Goal: Transaction & Acquisition: Purchase product/service

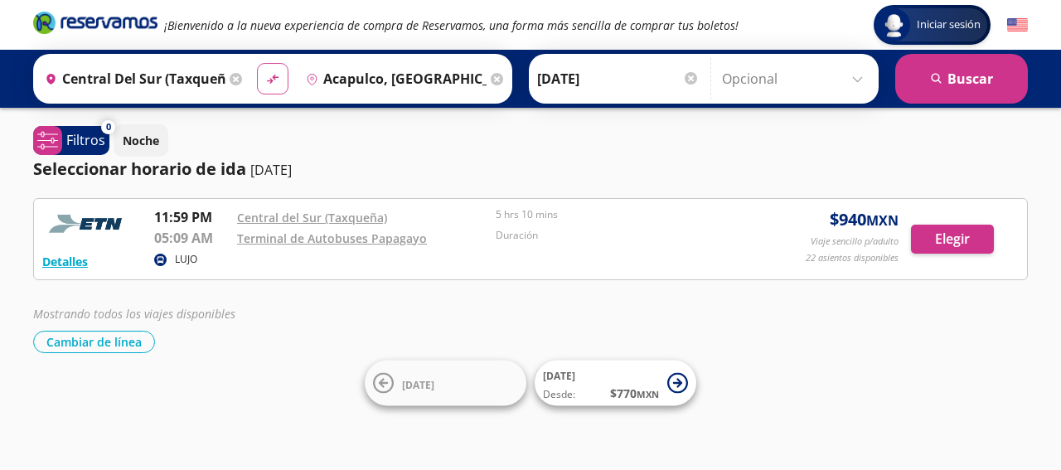
click at [268, 78] on icon at bounding box center [273, 79] width 12 height 9
type input "Acapulco, [GEOGRAPHIC_DATA]"
type input "Central del Sur (taxqueña), [GEOGRAPHIC_DATA]"
click at [401, 79] on input "Central del Sur (taxqueña), [GEOGRAPHIC_DATA]" at bounding box center [392, 78] width 187 height 41
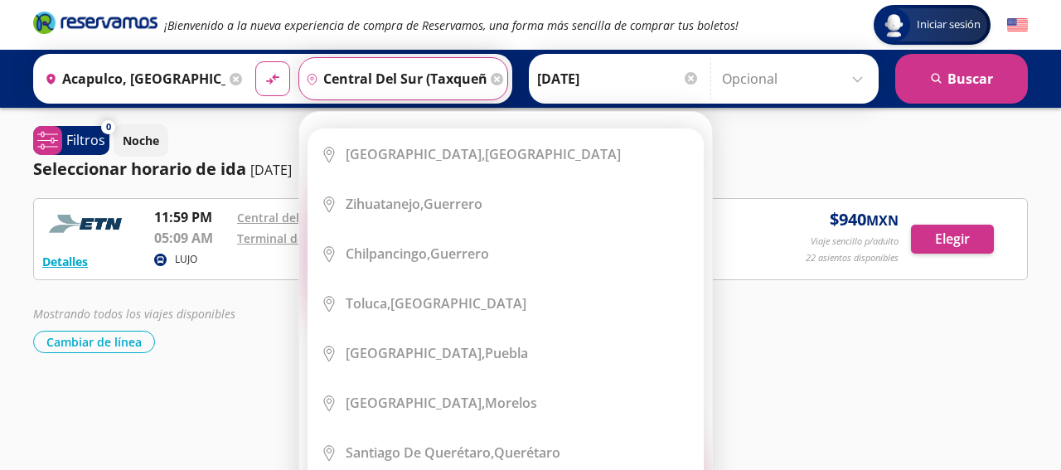
click at [491, 77] on icon at bounding box center [497, 79] width 12 height 12
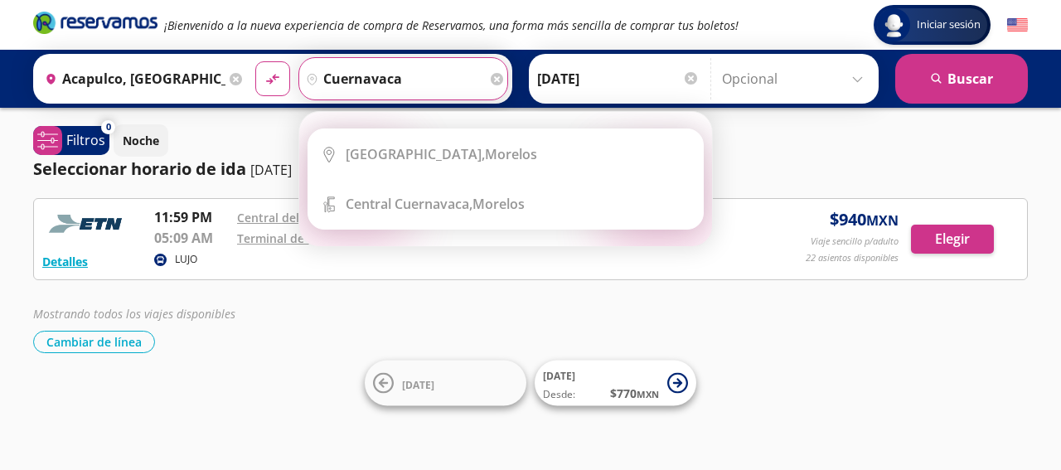
type input "cuernavaca"
click at [634, 85] on input "[DATE]" at bounding box center [618, 78] width 163 height 41
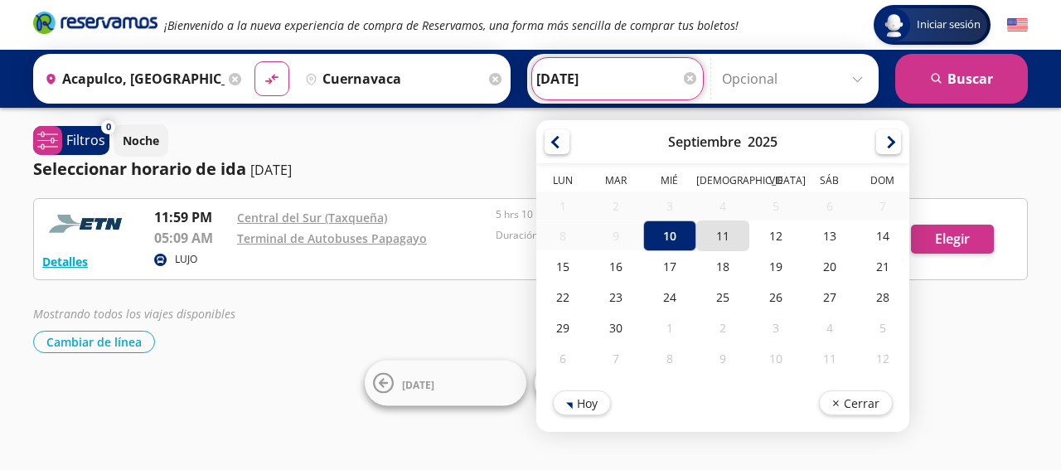
click at [704, 238] on div "11" at bounding box center [723, 236] width 53 height 31
type input "[DATE]"
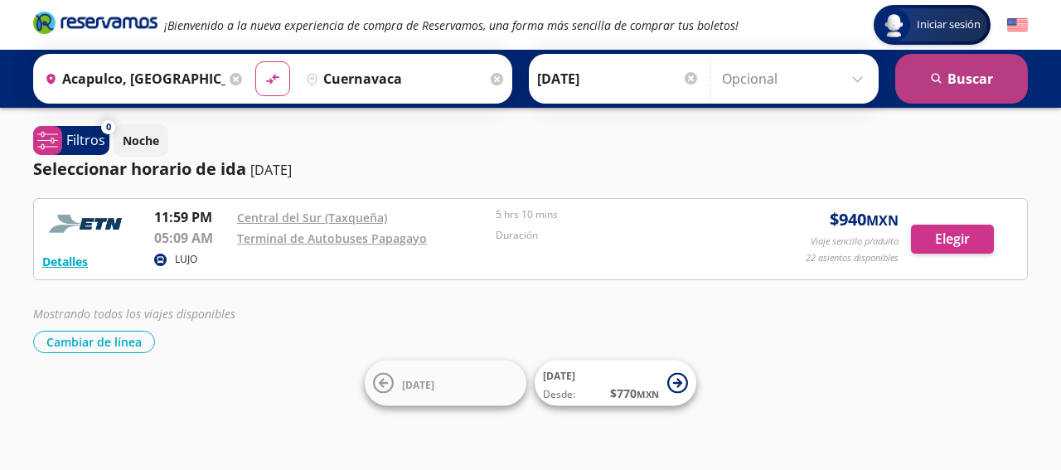
click at [949, 80] on button "search [GEOGRAPHIC_DATA]" at bounding box center [962, 79] width 133 height 50
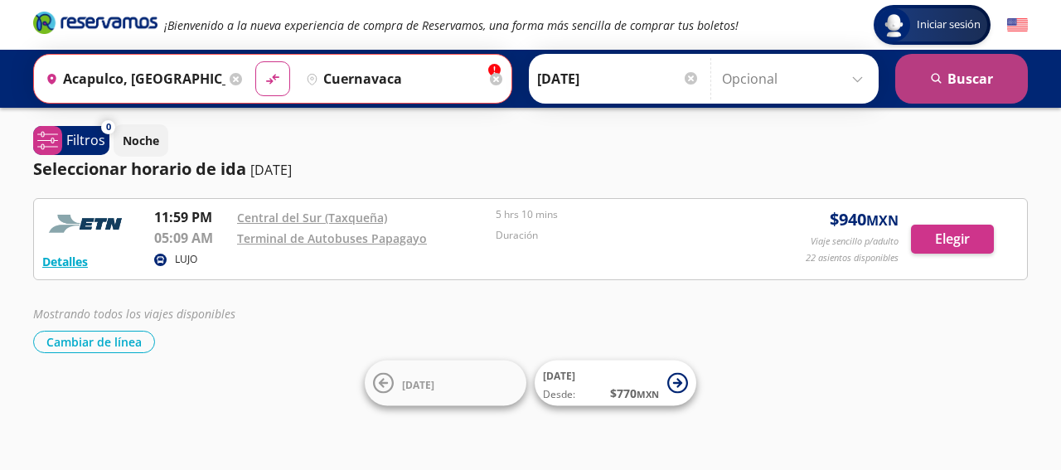
click at [919, 82] on button "search [GEOGRAPHIC_DATA]" at bounding box center [962, 79] width 133 height 50
click at [999, 90] on button "search [GEOGRAPHIC_DATA]" at bounding box center [962, 79] width 133 height 50
click at [957, 66] on button "search [GEOGRAPHIC_DATA]" at bounding box center [962, 79] width 133 height 50
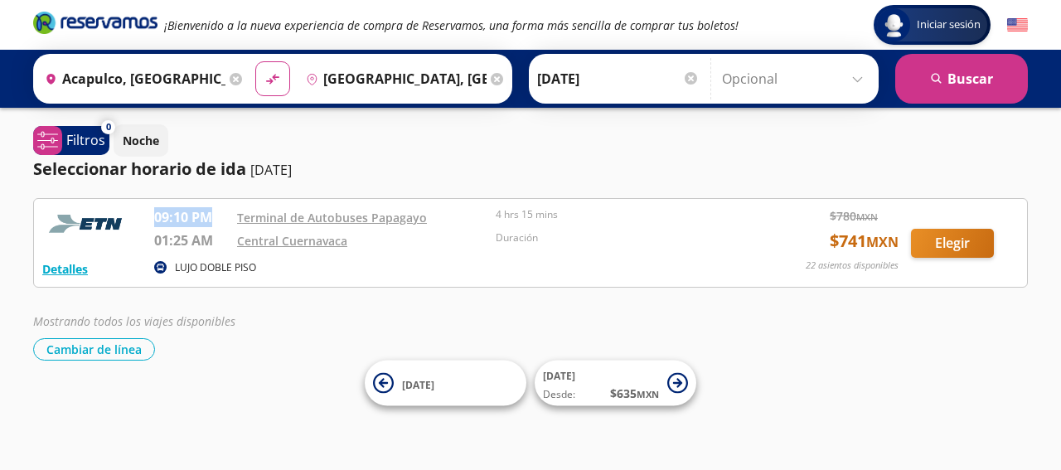
drag, startPoint x: 157, startPoint y: 217, endPoint x: 212, endPoint y: 216, distance: 55.6
click at [212, 216] on p "09:10 PM" at bounding box center [191, 217] width 75 height 20
click at [398, 248] on div "Central Cuernavaca" at bounding box center [362, 241] width 250 height 20
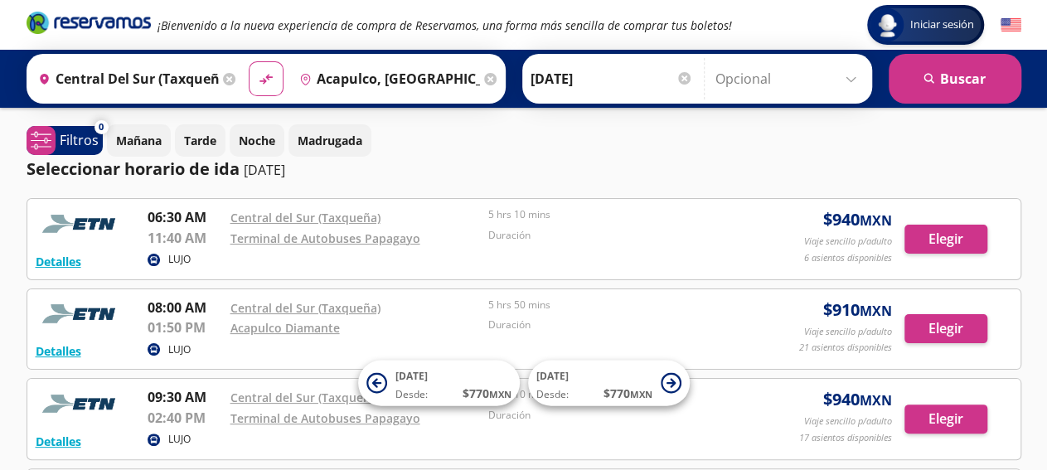
click at [604, 83] on input "[DATE]" at bounding box center [612, 78] width 163 height 41
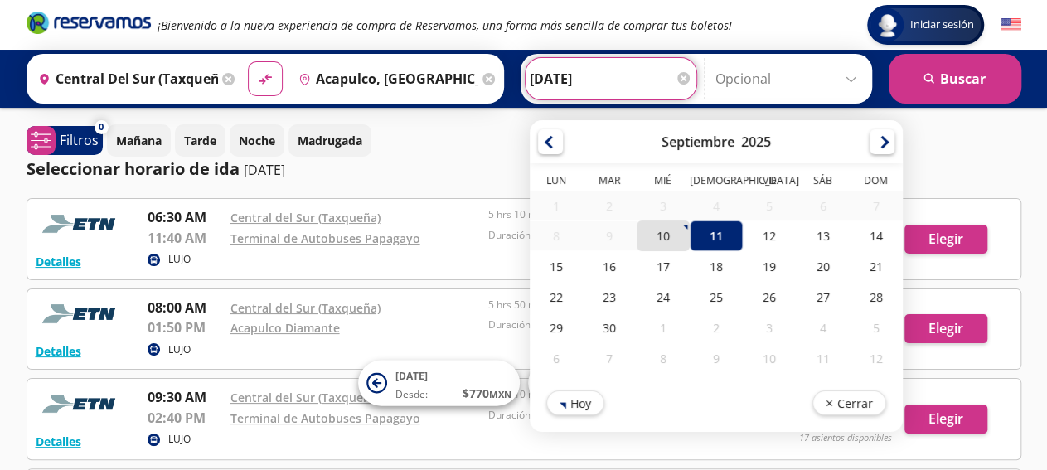
click at [651, 232] on div "10" at bounding box center [662, 236] width 53 height 31
type input "[DATE]"
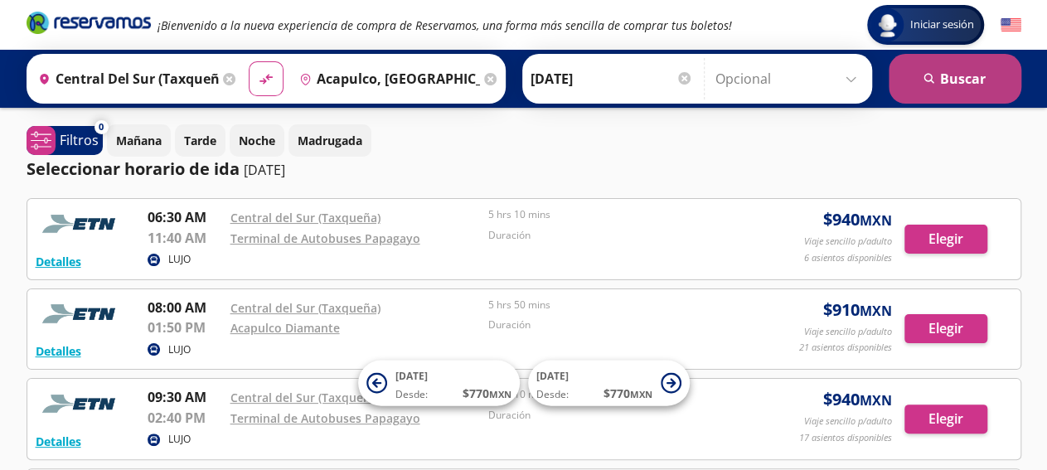
click at [966, 79] on button "search [GEOGRAPHIC_DATA]" at bounding box center [955, 79] width 133 height 50
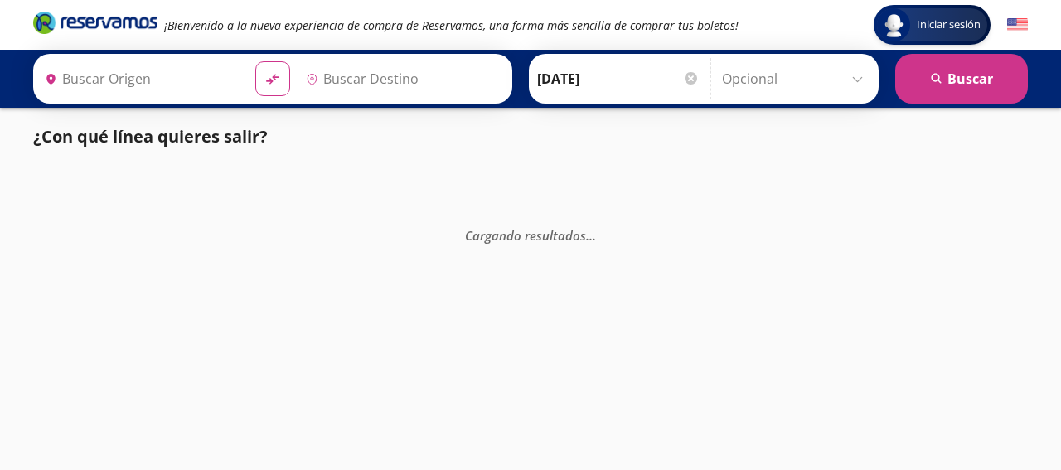
type input "Central del Sur (taxqueña), [GEOGRAPHIC_DATA]"
type input "Acapulco, [GEOGRAPHIC_DATA]"
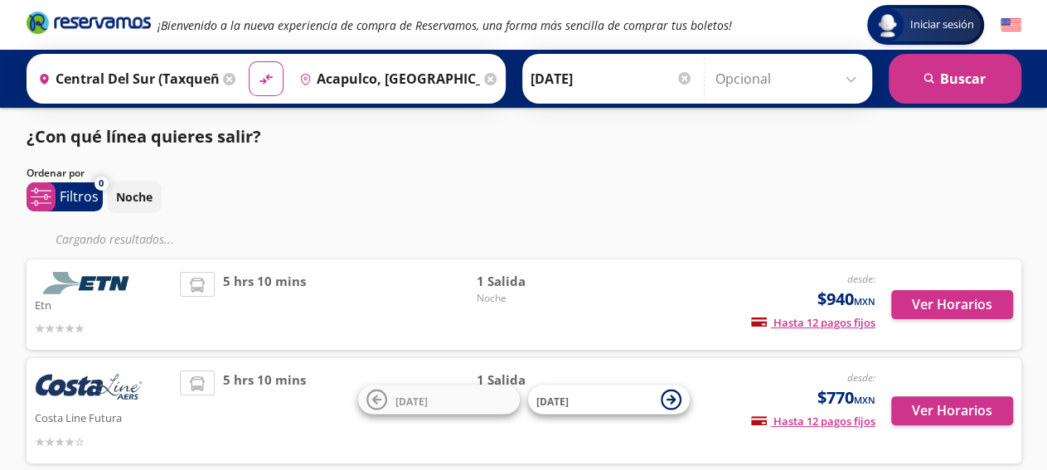
scroll to position [83, 0]
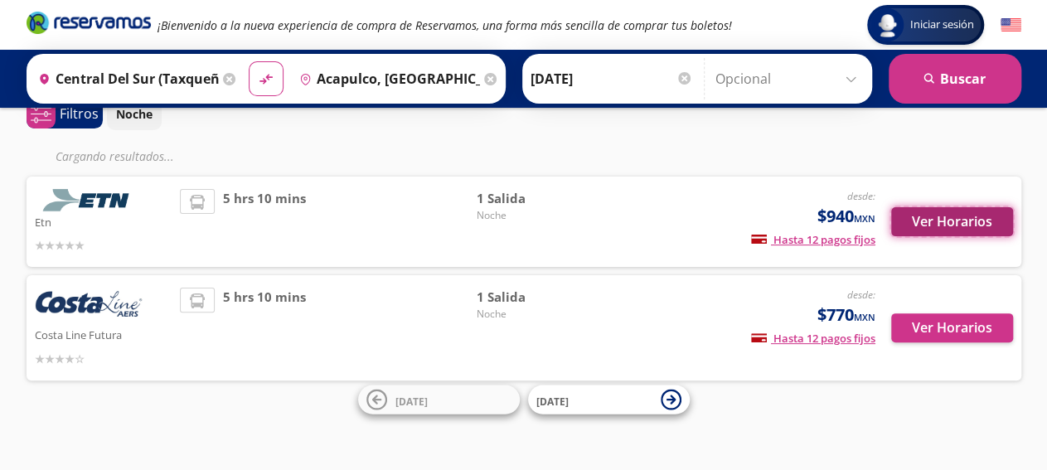
click at [935, 219] on button "Ver Horarios" at bounding box center [952, 221] width 122 height 29
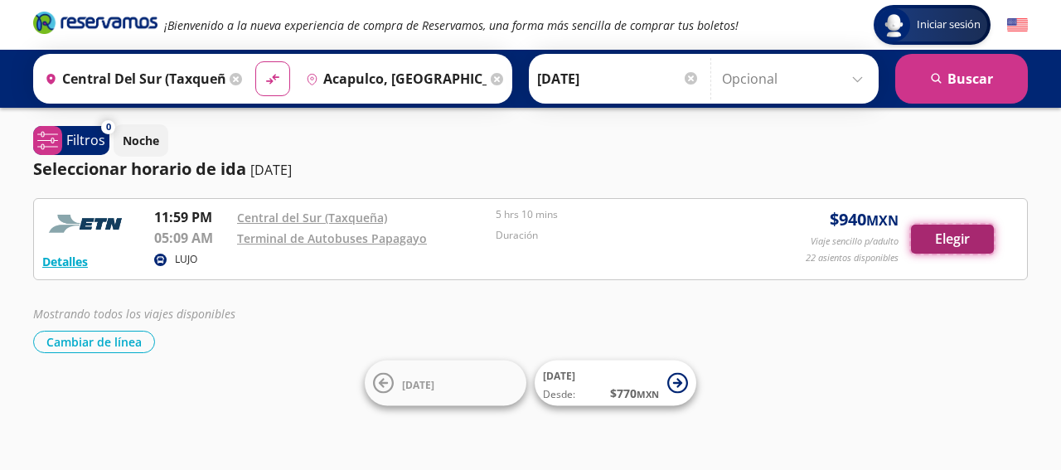
click at [966, 242] on button "Elegir" at bounding box center [952, 239] width 83 height 29
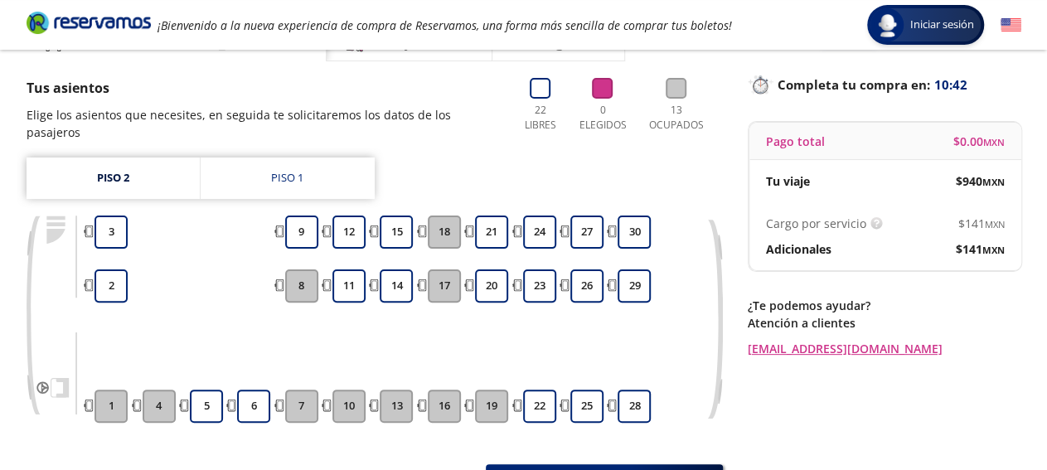
scroll to position [96, 0]
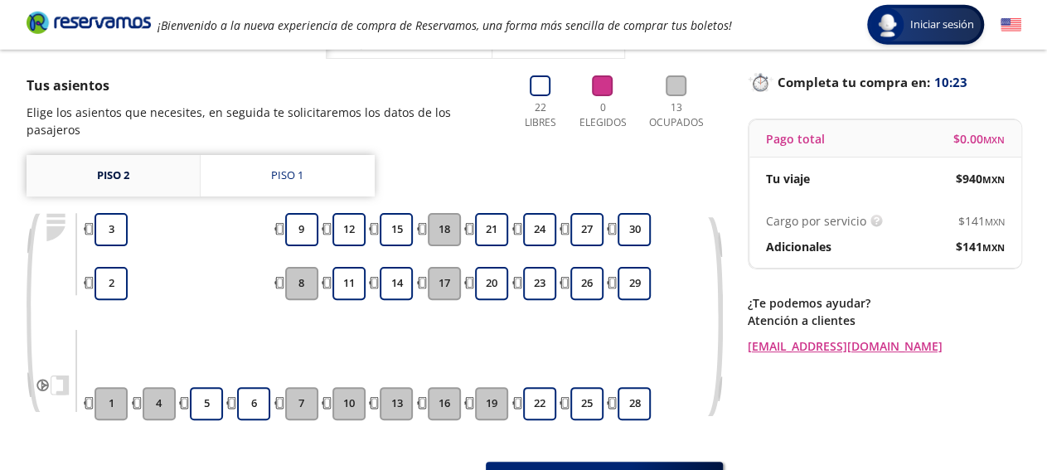
click at [122, 159] on link "Piso 2" at bounding box center [113, 175] width 173 height 41
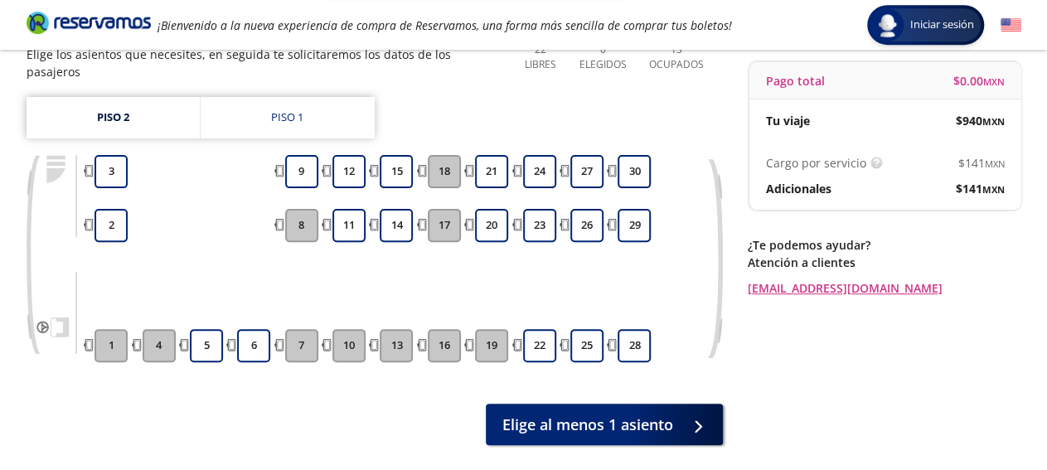
scroll to position [155, 0]
click at [285, 109] on div "Piso 1" at bounding box center [287, 117] width 32 height 17
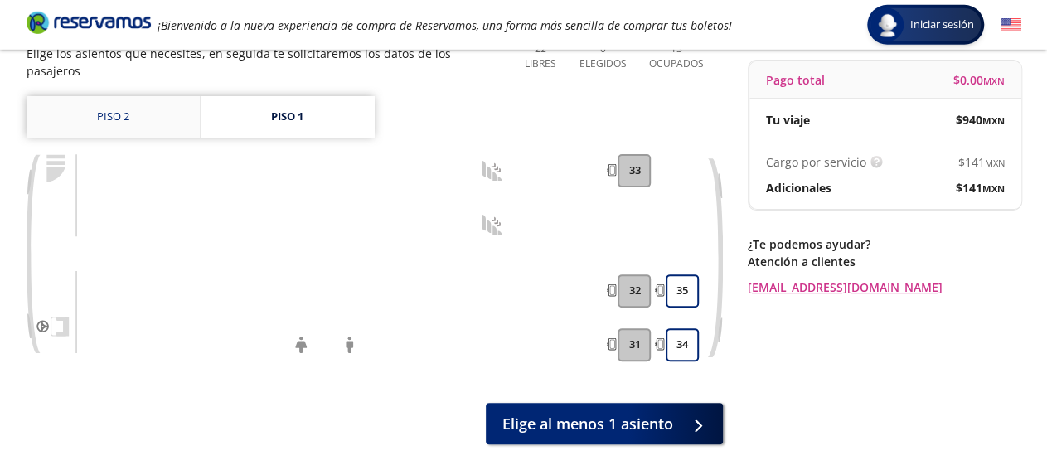
click at [109, 98] on link "Piso 2" at bounding box center [113, 116] width 173 height 41
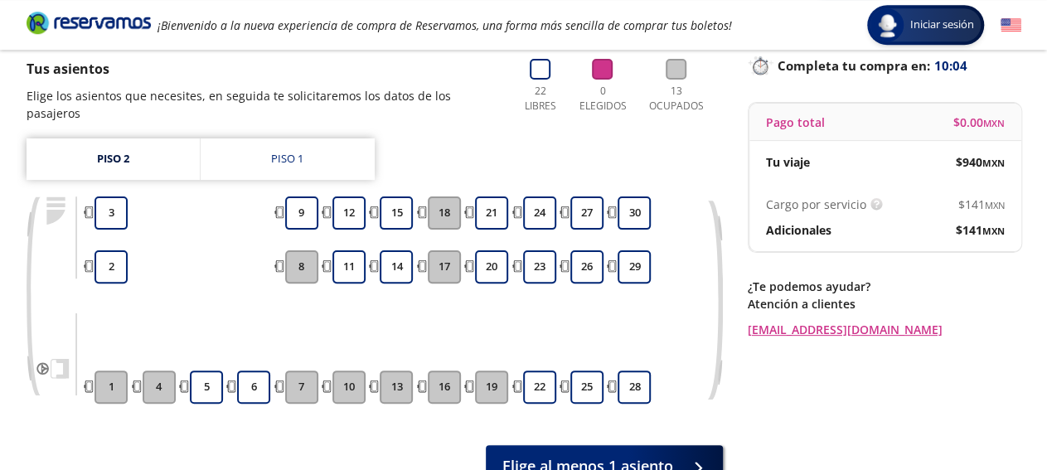
scroll to position [113, 0]
click at [208, 371] on button "5" at bounding box center [206, 387] width 33 height 33
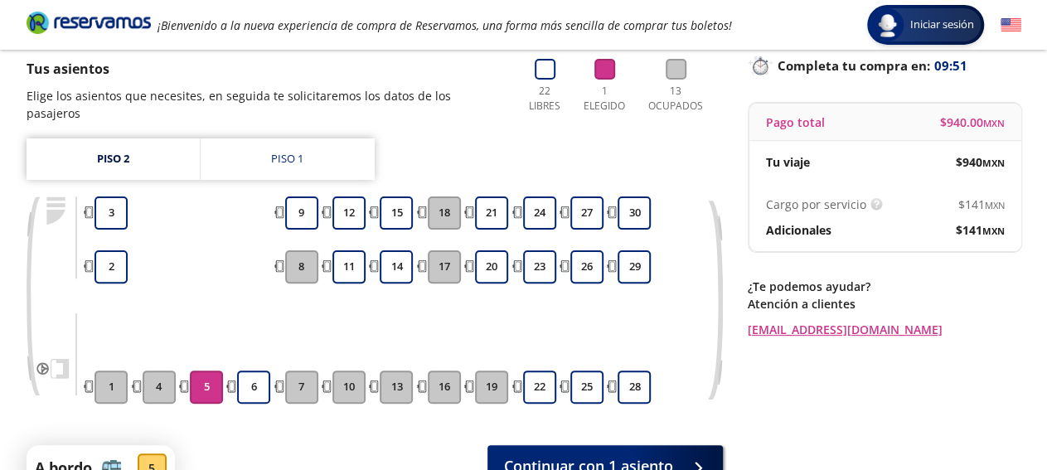
scroll to position [222, 0]
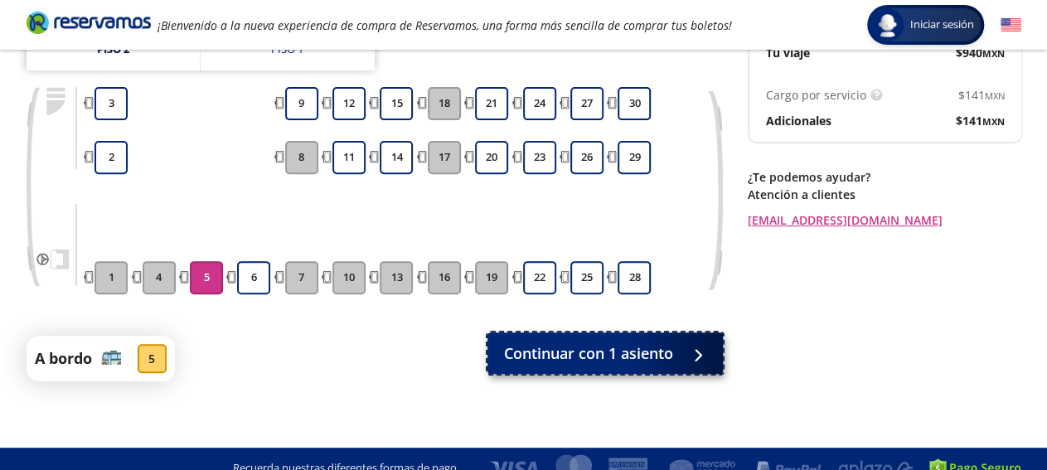
click at [573, 342] on span "Continuar con 1 asiento" at bounding box center [588, 353] width 169 height 22
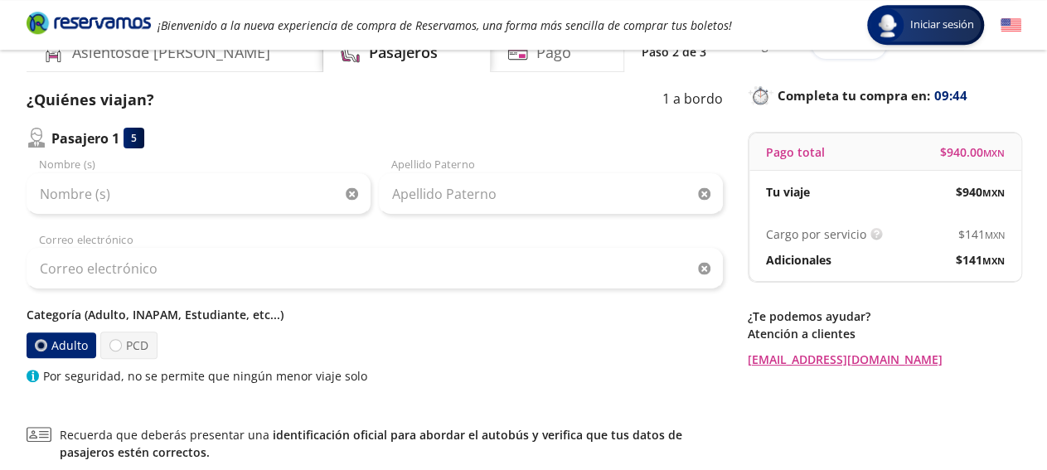
scroll to position [85, 0]
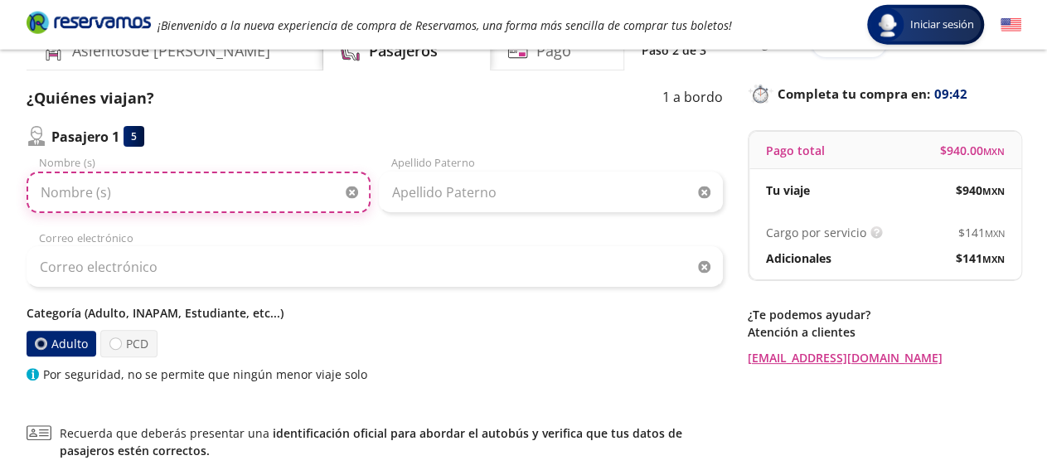
click at [177, 201] on input "Nombre (s)" at bounding box center [199, 192] width 344 height 41
type input "j"
type input "[PERSON_NAME] [PERSON_NAME]"
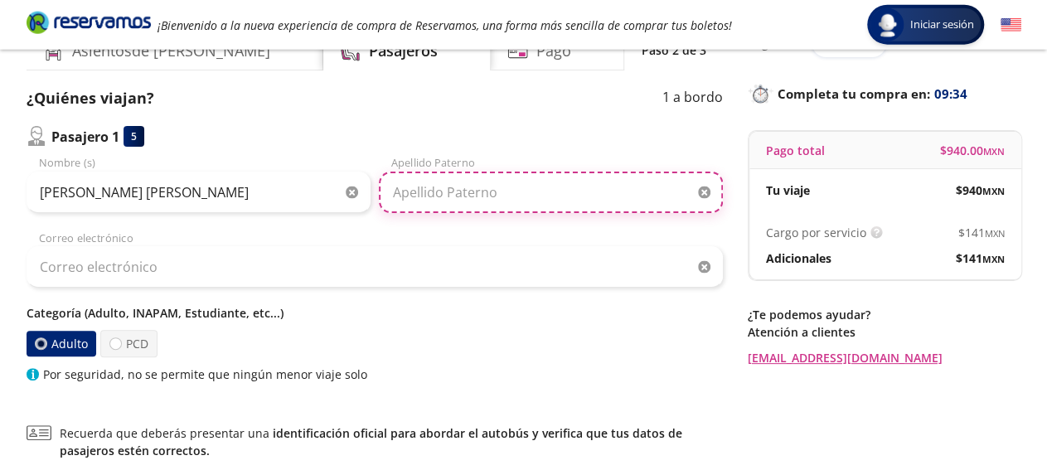
click at [442, 201] on input "Apellido Paterno" at bounding box center [551, 192] width 344 height 41
type input "[PERSON_NAME]"
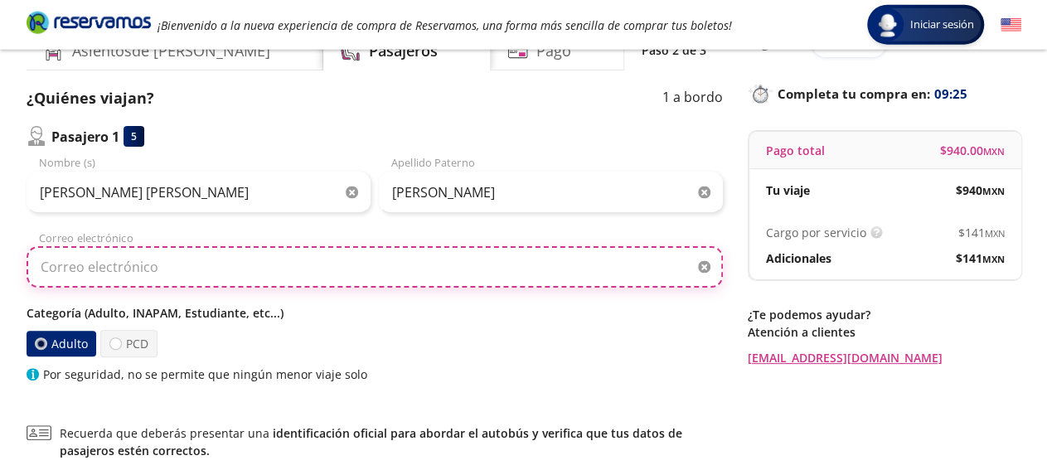
click at [203, 275] on input "Correo electrónico" at bounding box center [375, 266] width 697 height 41
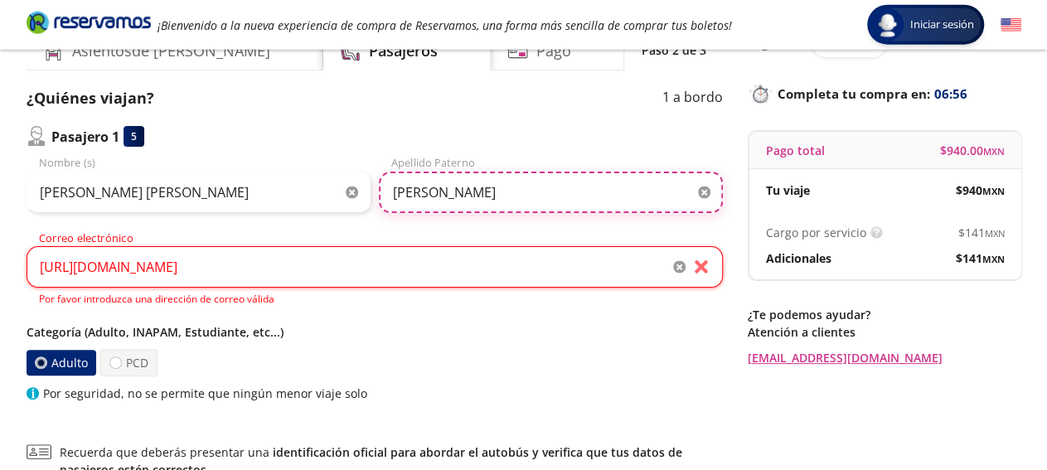
click at [517, 189] on input "[PERSON_NAME]" at bounding box center [551, 192] width 344 height 41
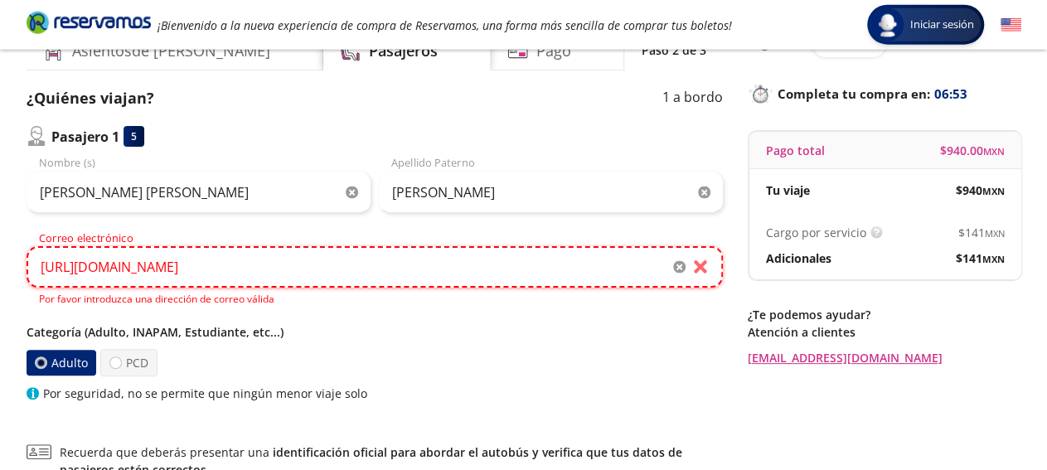
click at [233, 271] on input "[URL][DOMAIN_NAME]" at bounding box center [375, 266] width 697 height 41
click at [221, 274] on input "[URL][DOMAIN_NAME]" at bounding box center [375, 266] width 697 height 41
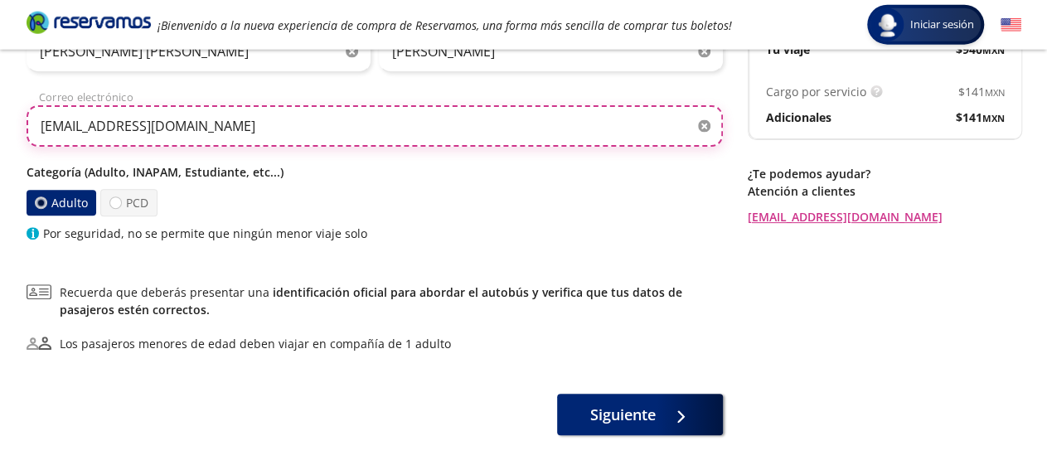
scroll to position [232, 0]
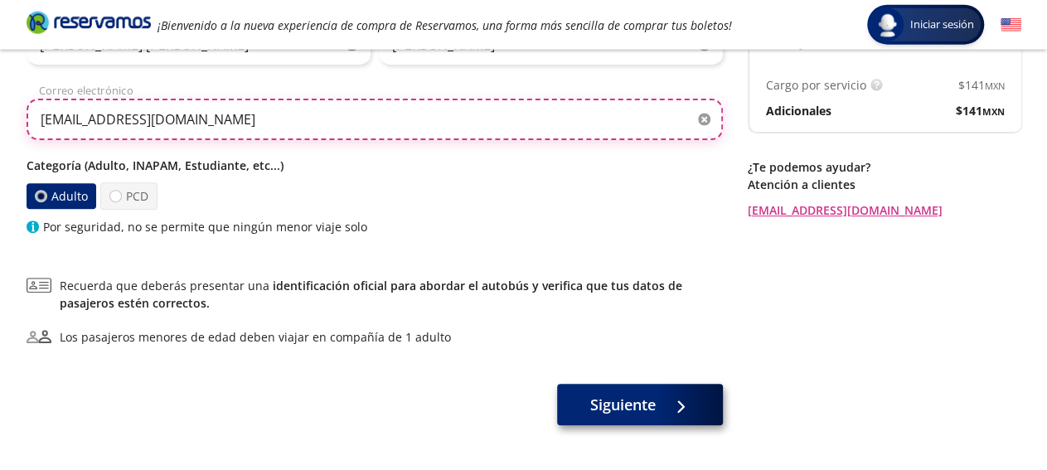
type input "[EMAIL_ADDRESS][DOMAIN_NAME]"
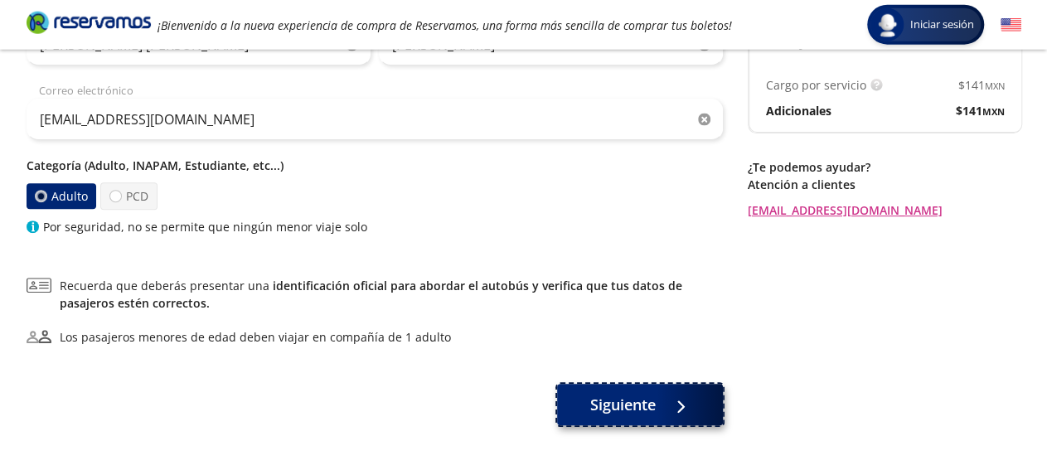
click at [660, 402] on button "Siguiente" at bounding box center [640, 404] width 166 height 41
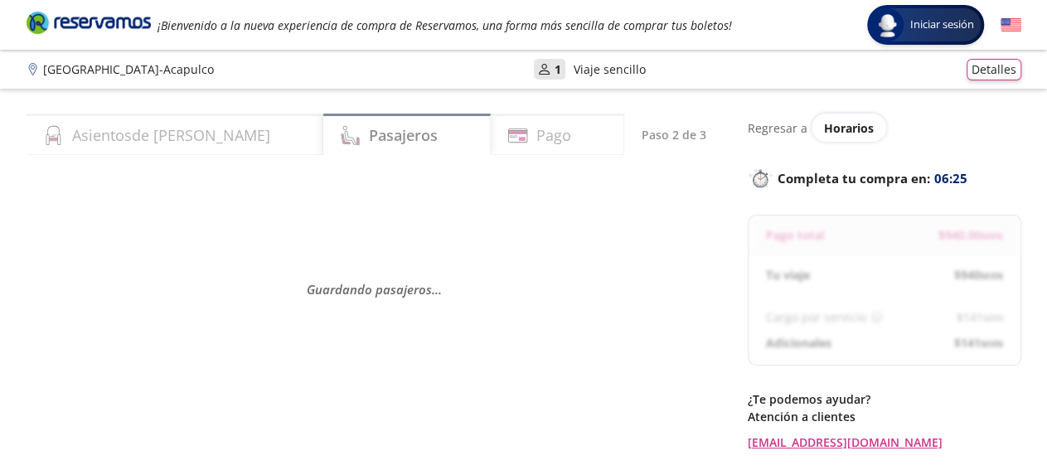
scroll to position [17, 0]
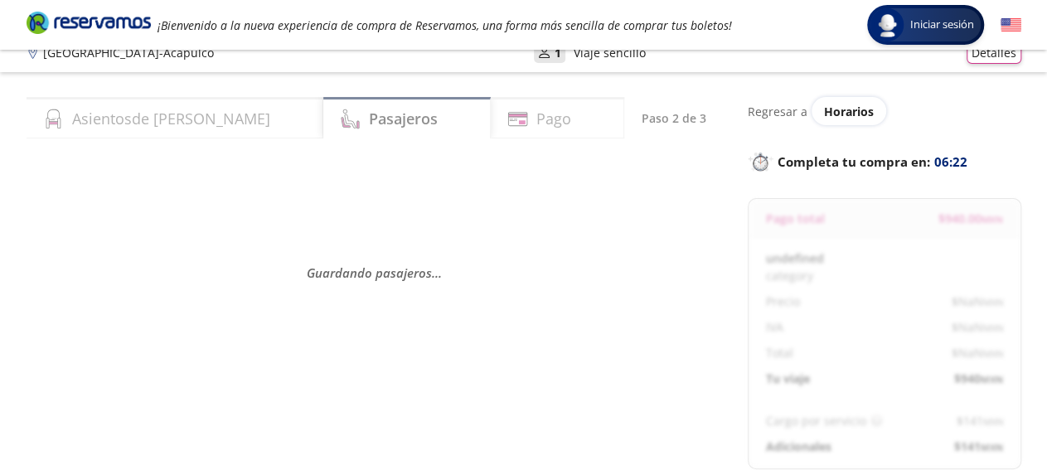
select select "MX"
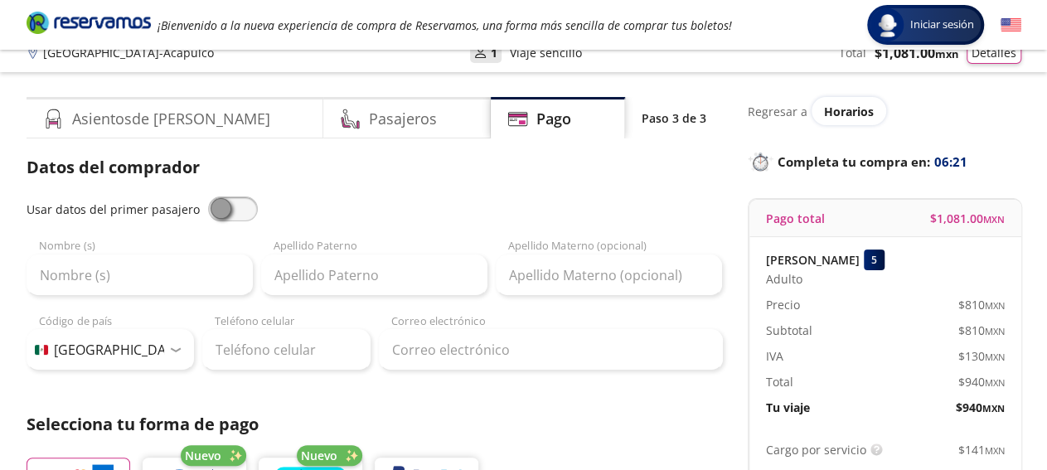
scroll to position [7, 0]
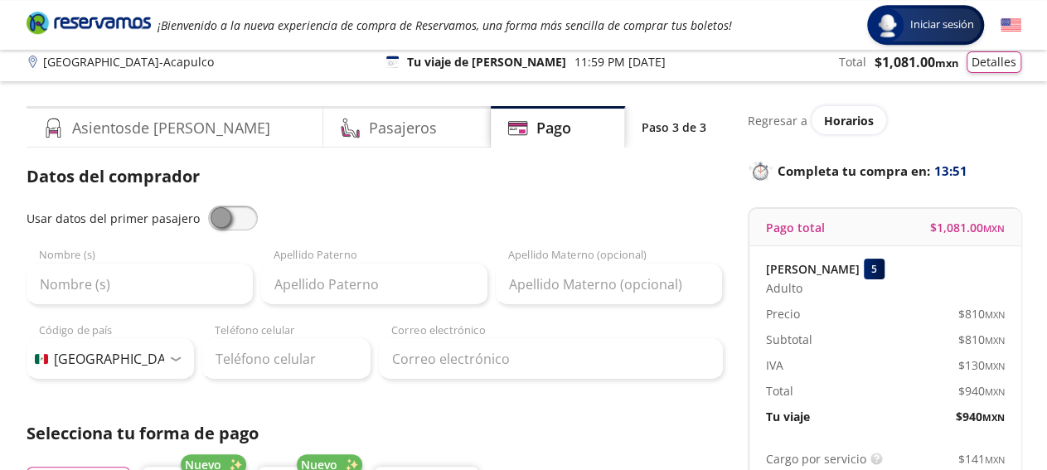
click at [245, 216] on span at bounding box center [233, 218] width 50 height 25
click at [208, 206] on input "checkbox" at bounding box center [208, 206] width 0 height 0
type input "[PERSON_NAME] [PERSON_NAME]"
type input "[PERSON_NAME]"
type input "[EMAIL_ADDRESS][DOMAIN_NAME]"
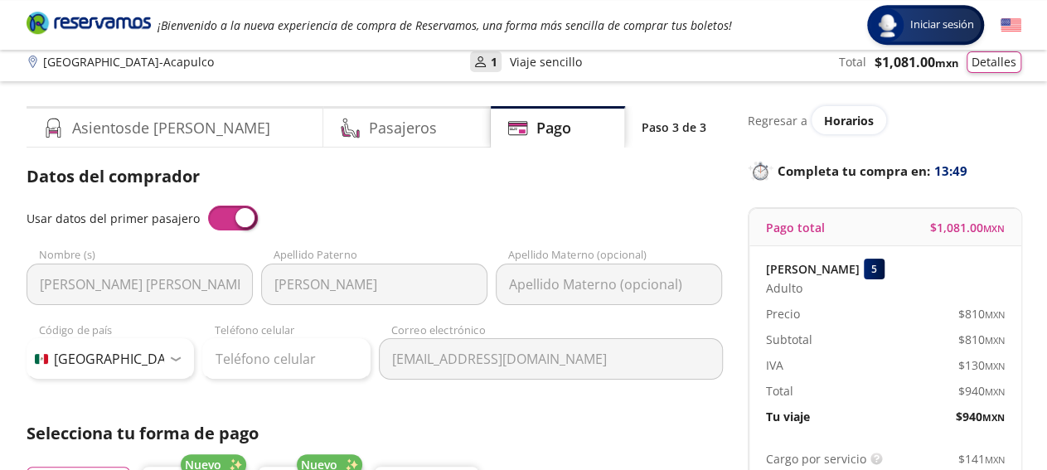
click at [236, 224] on span at bounding box center [233, 218] width 50 height 25
click at [208, 206] on input "checkbox" at bounding box center [208, 206] width 0 height 0
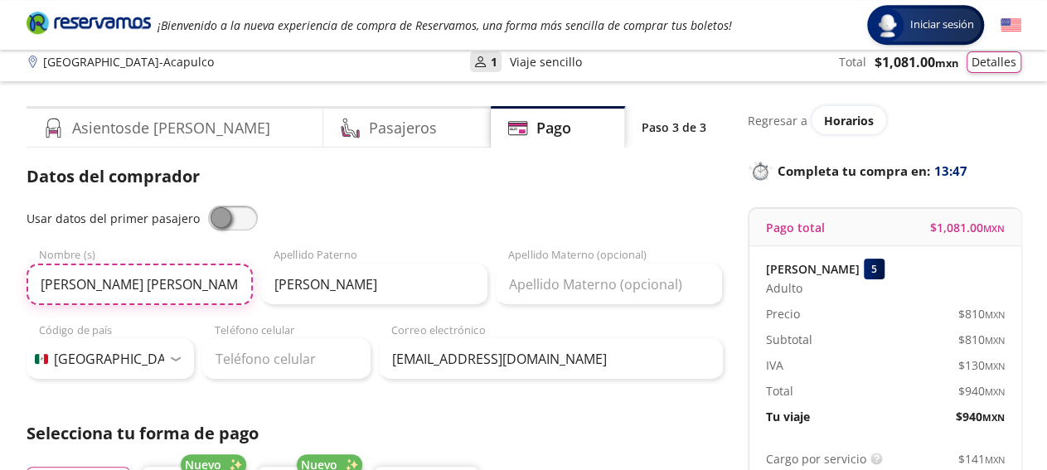
drag, startPoint x: 140, startPoint y: 285, endPoint x: 16, endPoint y: 287, distance: 124.4
click at [152, 282] on input "[PERSON_NAME] [PERSON_NAME]" at bounding box center [140, 284] width 226 height 41
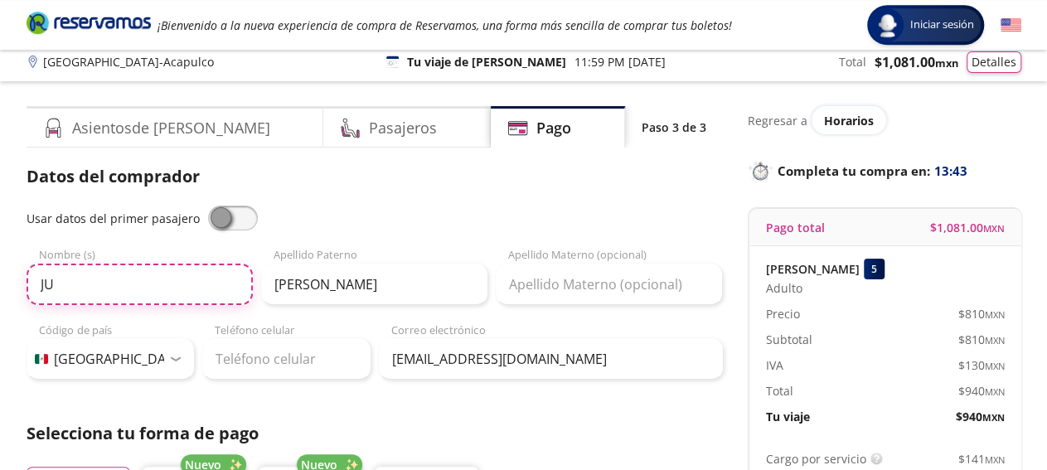
type input "J"
type input "s"
type input "[PERSON_NAME]"
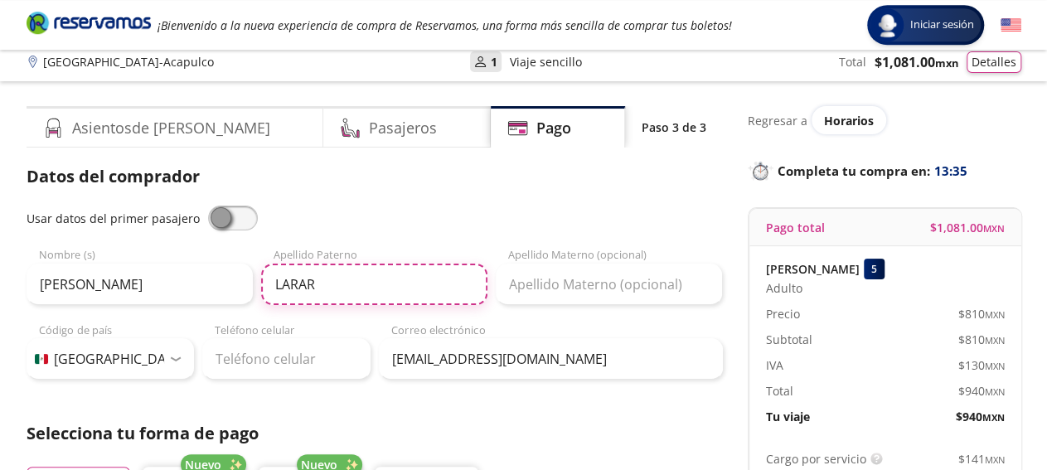
type input "LARAR"
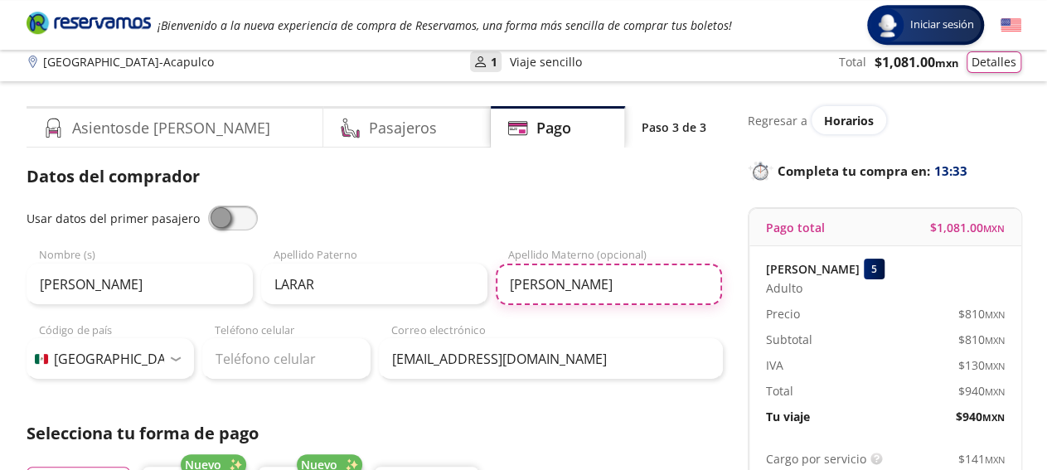
type input "[PERSON_NAME]"
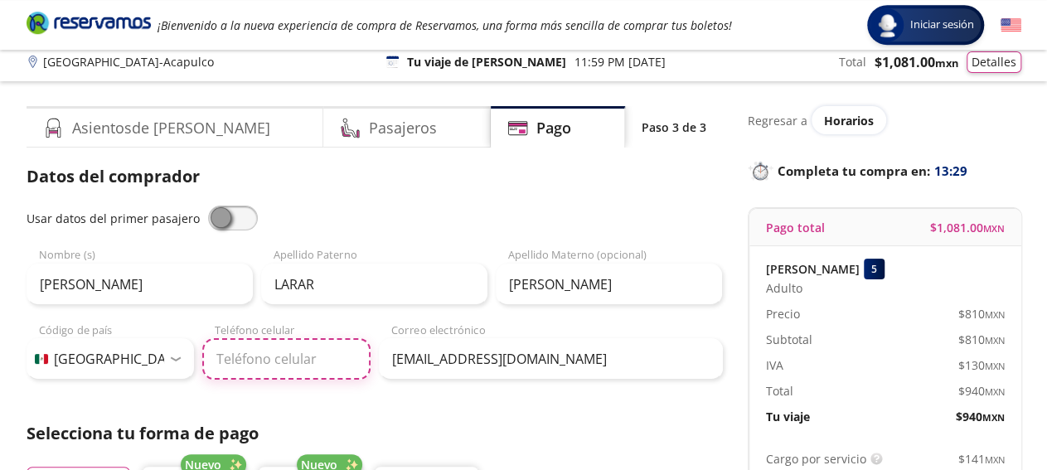
click at [290, 355] on input "Teléfono celular" at bounding box center [286, 358] width 168 height 41
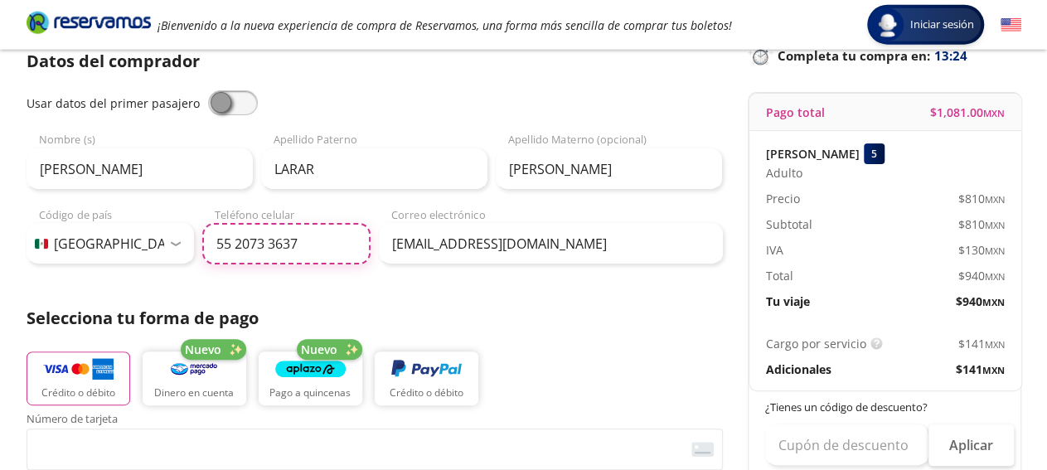
scroll to position [169, 0]
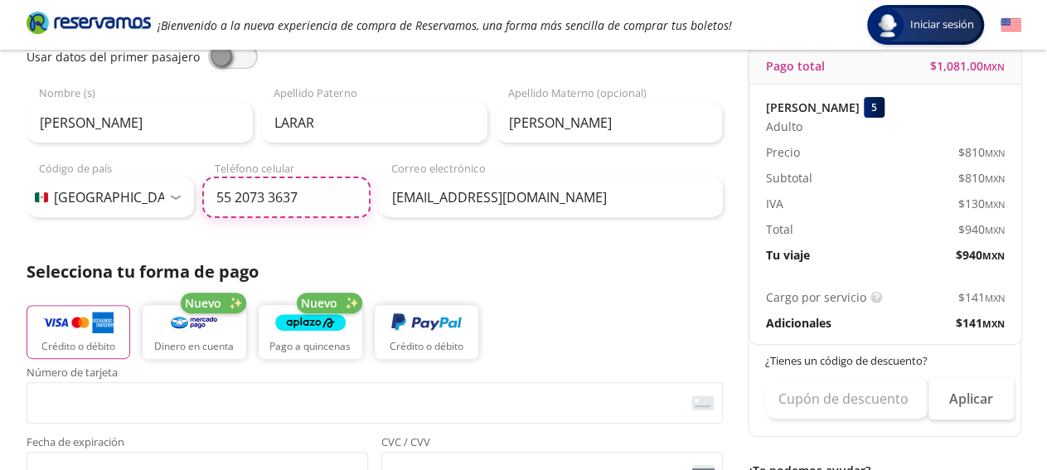
type input "55 2073 3637"
click at [66, 333] on img "button" at bounding box center [78, 323] width 70 height 25
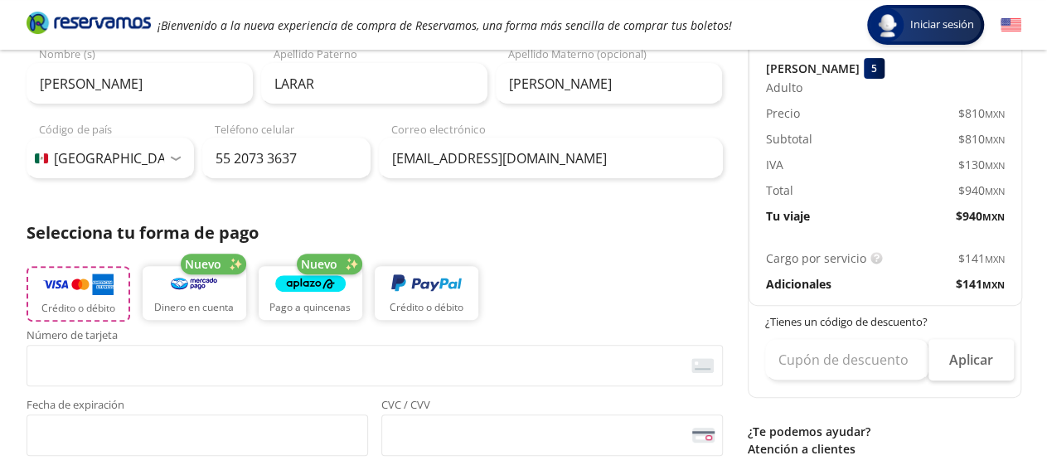
scroll to position [211, 0]
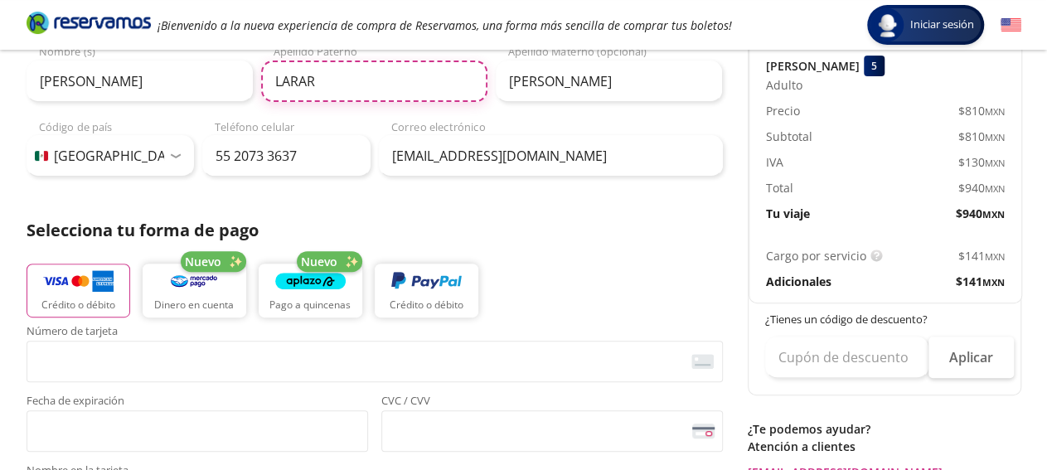
click at [356, 87] on input "LARAR" at bounding box center [374, 81] width 226 height 41
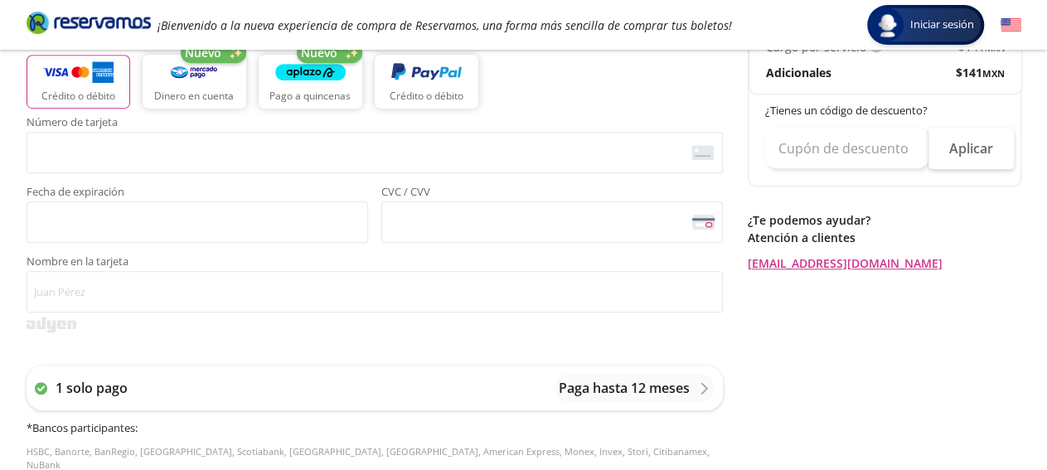
scroll to position [419, 0]
type input "[PERSON_NAME]"
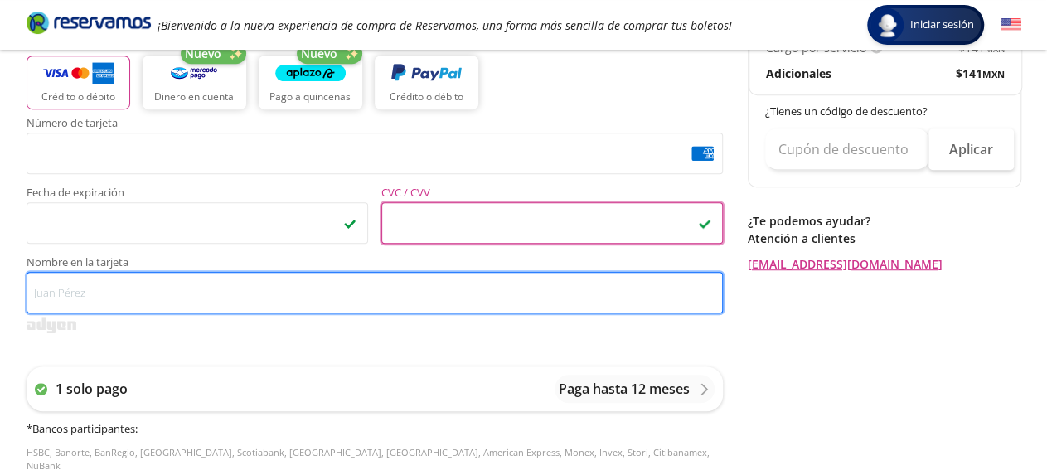
click at [265, 303] on input "Nombre en la tarjeta" at bounding box center [375, 292] width 697 height 41
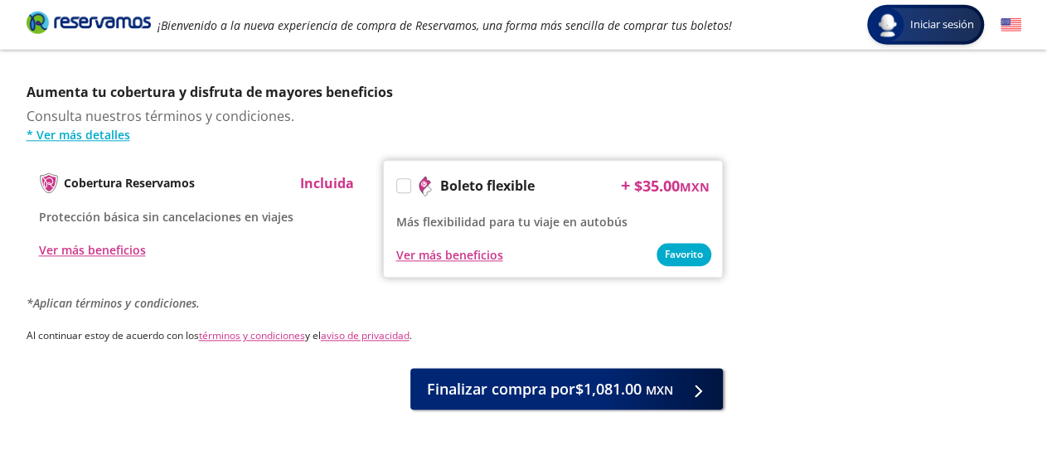
scroll to position [859, 0]
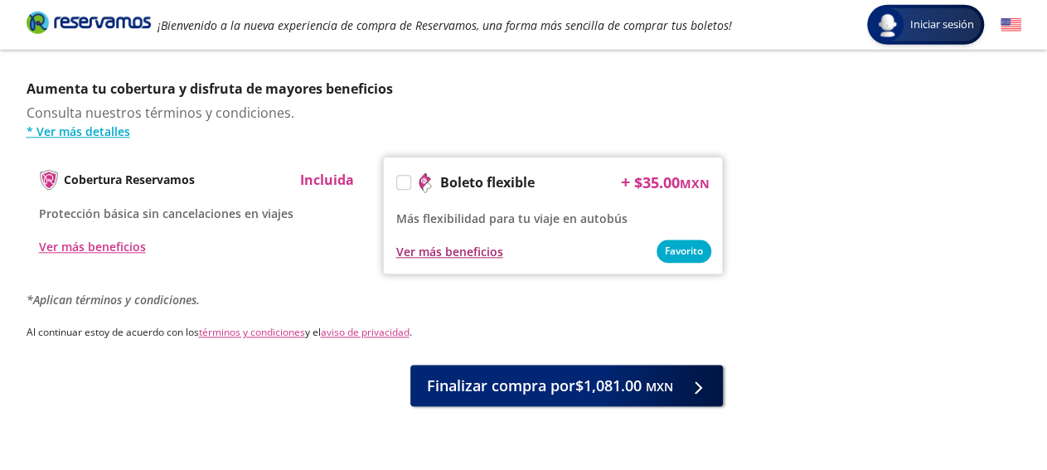
type input "[PERSON_NAME]"
click at [454, 244] on div "Ver más beneficios" at bounding box center [449, 252] width 107 height 17
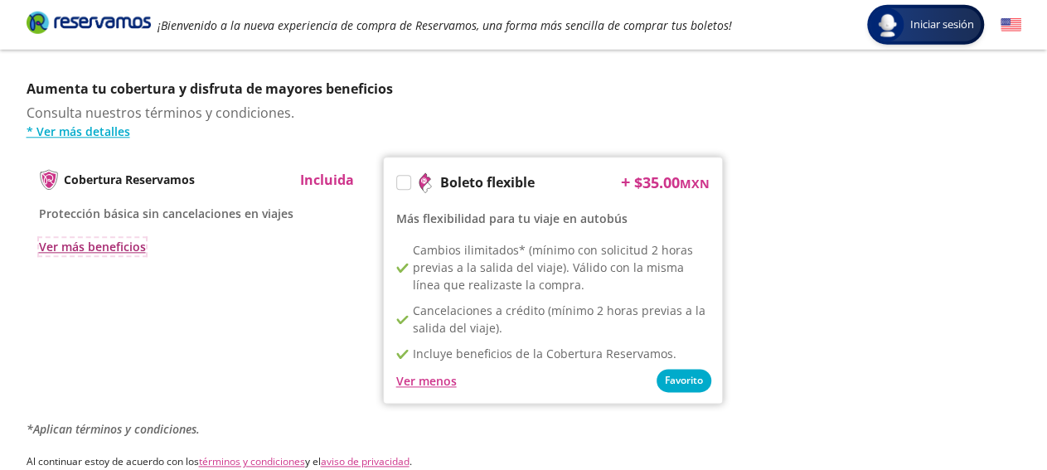
click at [124, 239] on div "Ver más beneficios" at bounding box center [92, 247] width 107 height 17
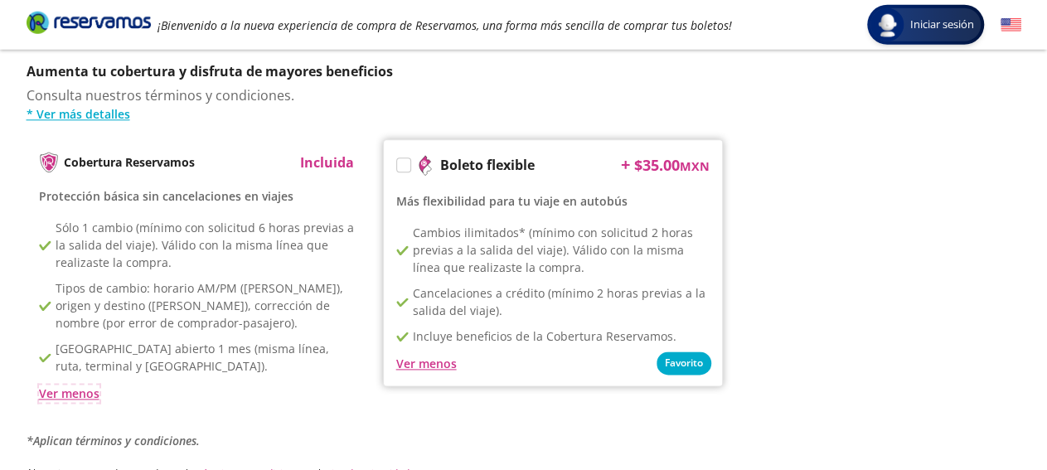
scroll to position [1048, 0]
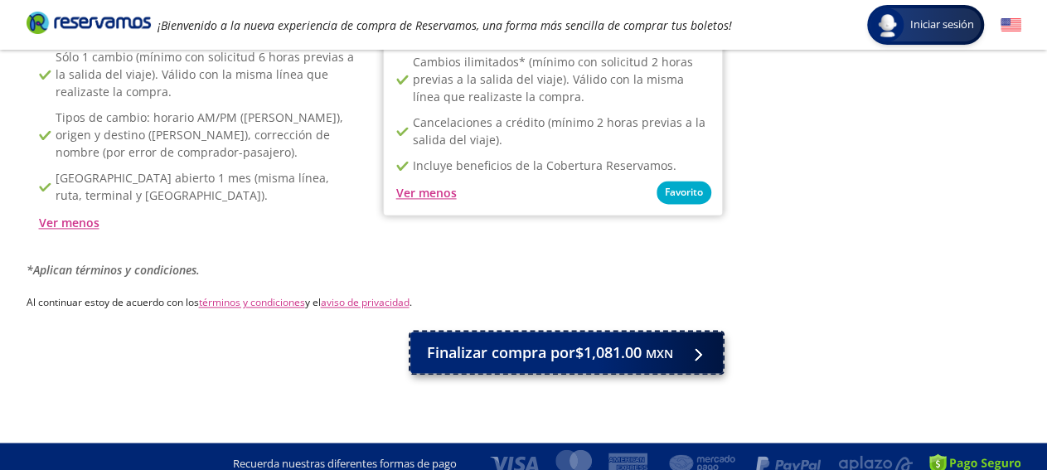
click at [632, 344] on span "Finalizar compra por $1,081.00 MXN" at bounding box center [550, 353] width 246 height 22
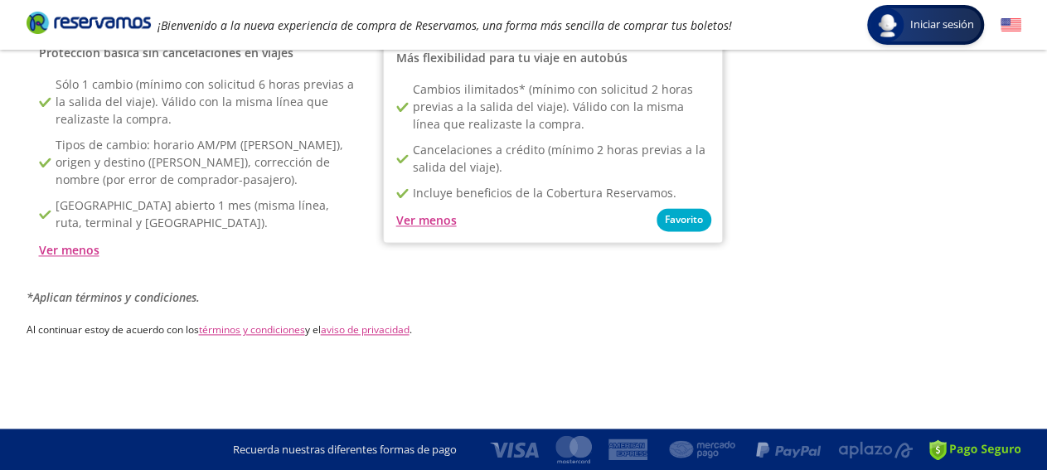
scroll to position [0, 0]
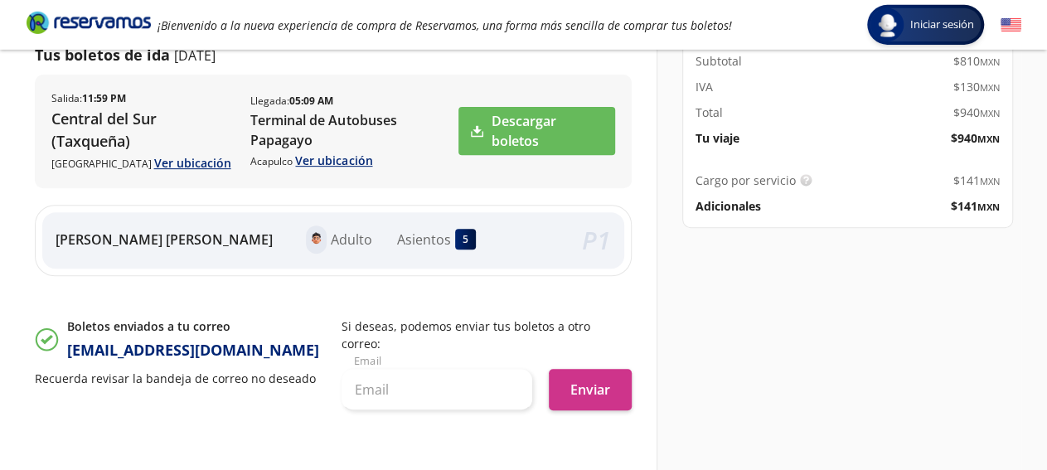
scroll to position [291, 0]
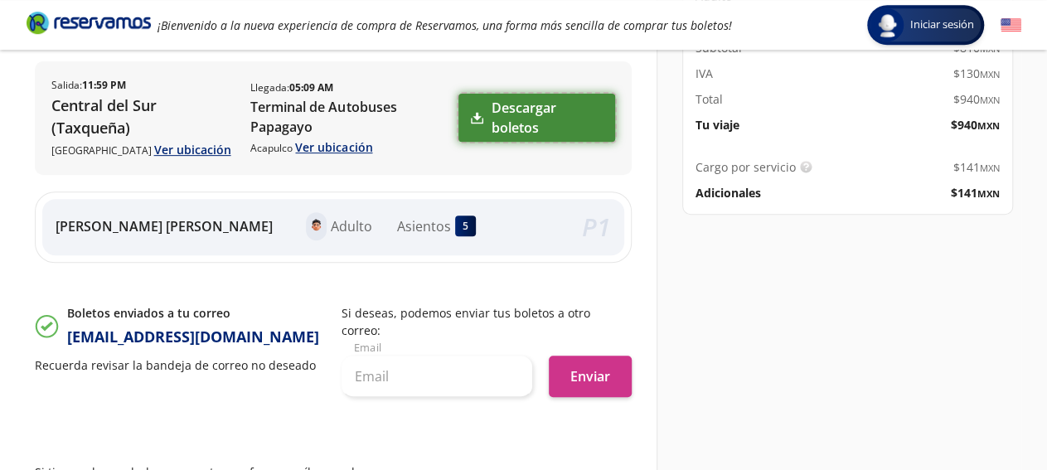
click at [508, 110] on link "Descargar boletos" at bounding box center [537, 118] width 157 height 48
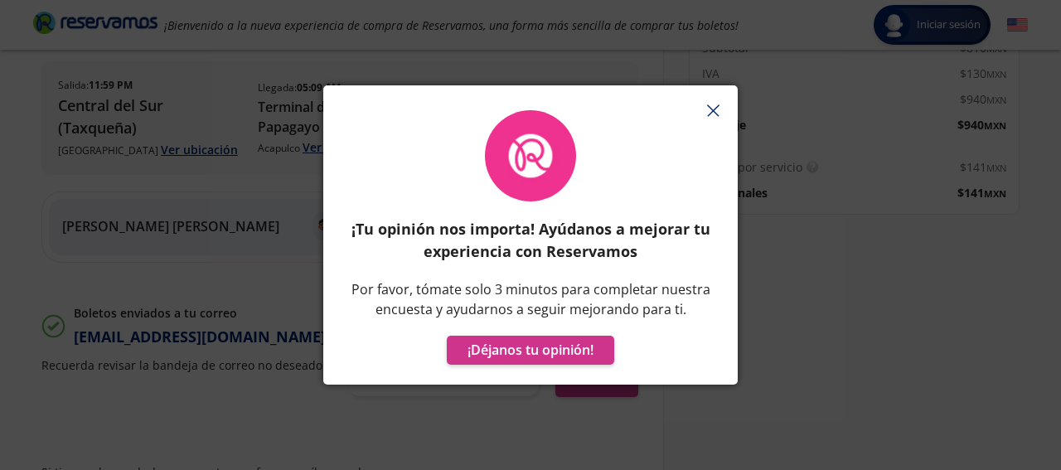
click at [714, 105] on icon "button" at bounding box center [713, 110] width 12 height 12
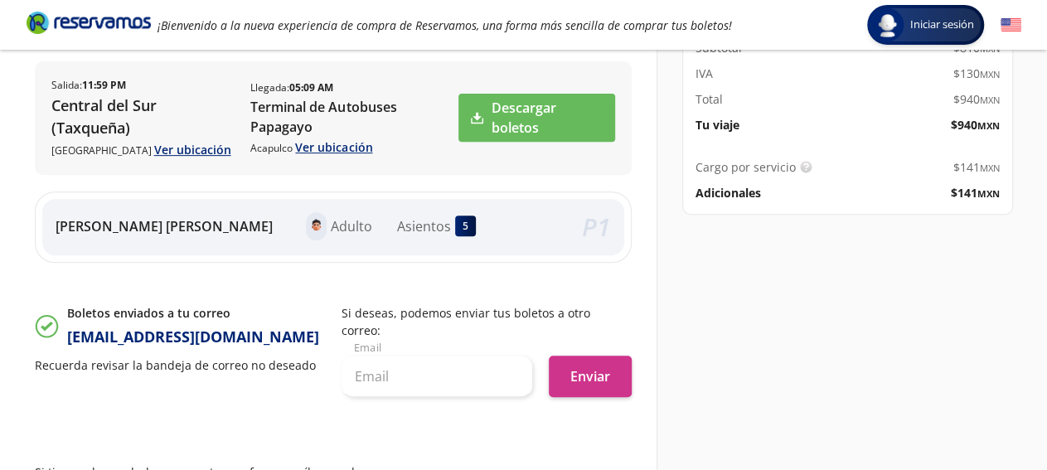
click at [739, 317] on div "Detalles de tu compra Pago total $ 1,081.00 MXN [PERSON_NAME] 5 Adulto Precio $…" at bounding box center [839, 245] width 365 height 786
click at [501, 356] on input "text" at bounding box center [437, 376] width 191 height 41
type input "J"
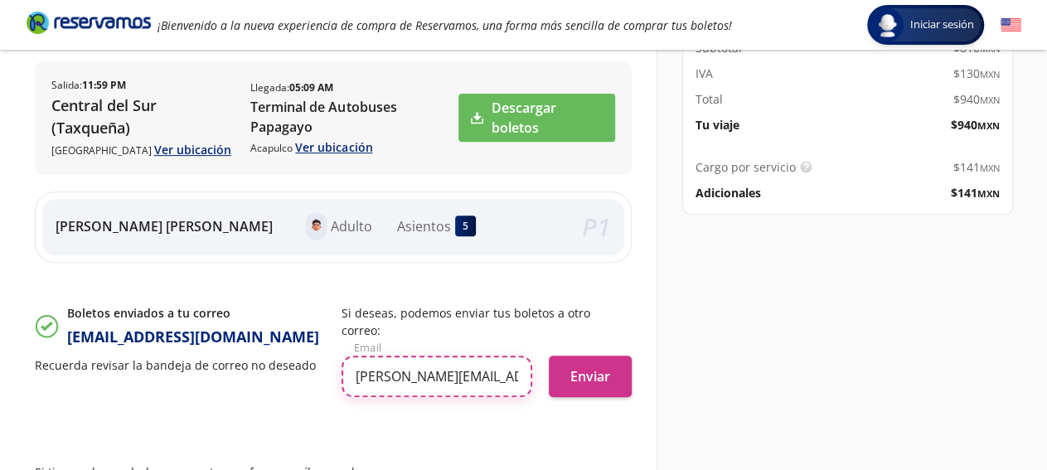
scroll to position [0, 10]
click at [432, 361] on input "[PERSON_NAME][EMAIL_ADDRESS][DOMAIN_NAME]" at bounding box center [437, 376] width 191 height 41
type input "[PERSON_NAME][EMAIL_ADDRESS][DOMAIN_NAME]"
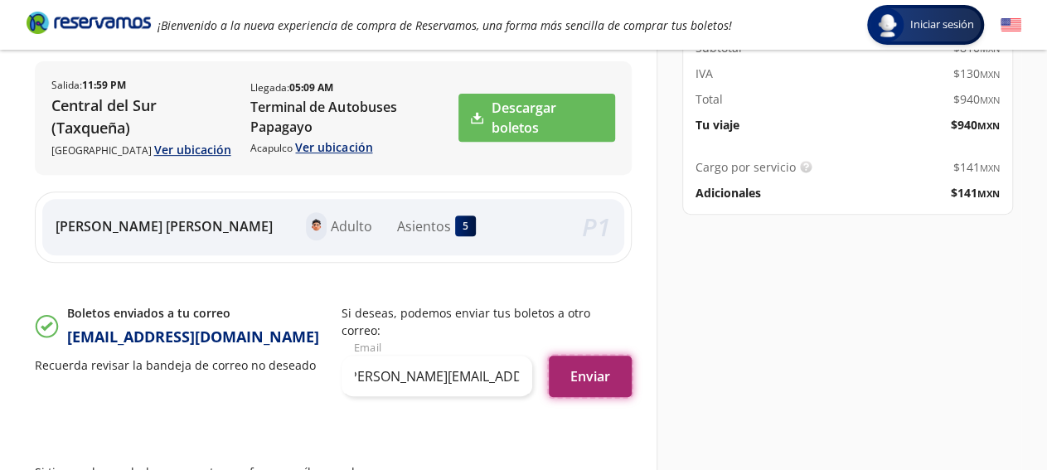
scroll to position [0, 7]
click at [573, 356] on button "Enviar" at bounding box center [590, 376] width 83 height 41
